Goal: Task Accomplishment & Management: Complete application form

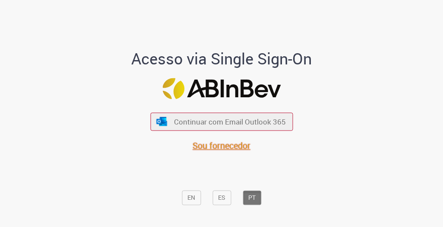
click at [208, 147] on span "Sou fornecedor" at bounding box center [221, 145] width 58 height 12
click at [199, 146] on span "Sou fornecedor" at bounding box center [221, 145] width 58 height 12
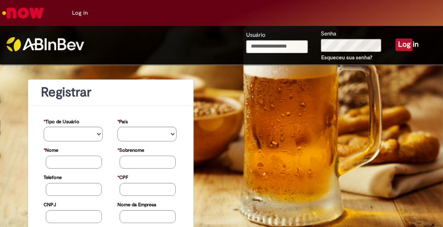
click at [278, 48] on input "Usuário" at bounding box center [277, 46] width 62 height 13
click at [36, 36] on link at bounding box center [55, 38] width 98 height 25
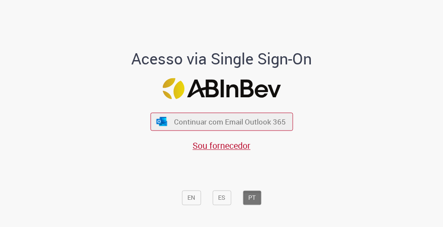
click at [351, 101] on div "Acesso via Single Sign-On Continuar com Email Outlook 365 Sou fornecedor EN ES …" at bounding box center [221, 117] width 419 height 224
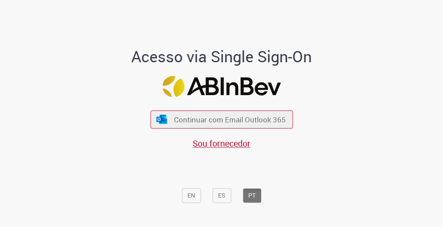
scroll to position [3, 0]
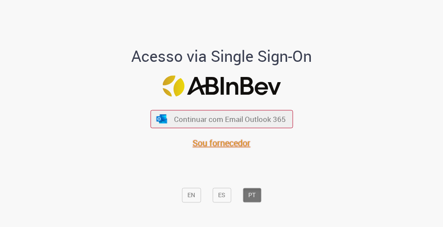
click at [240, 145] on span "Sou fornecedor" at bounding box center [221, 143] width 58 height 12
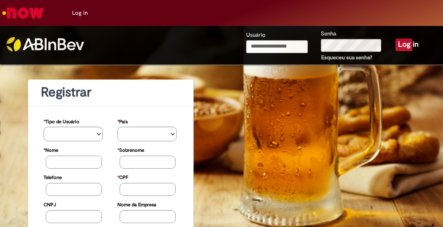
click at [247, 46] on input "Usuário" at bounding box center [277, 46] width 62 height 13
click at [226, 61] on div "Usuário Senha Esqueceu sua senha? Log in" at bounding box center [276, 45] width 319 height 38
